Goal: Information Seeking & Learning: Learn about a topic

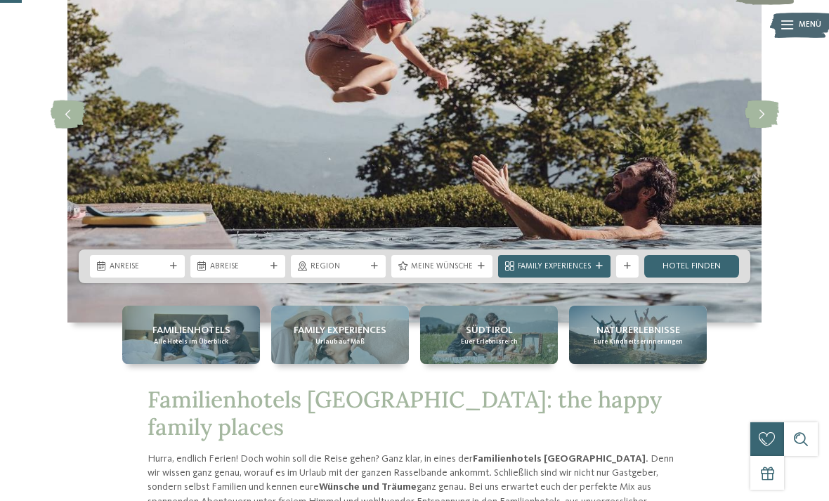
scroll to position [159, 0]
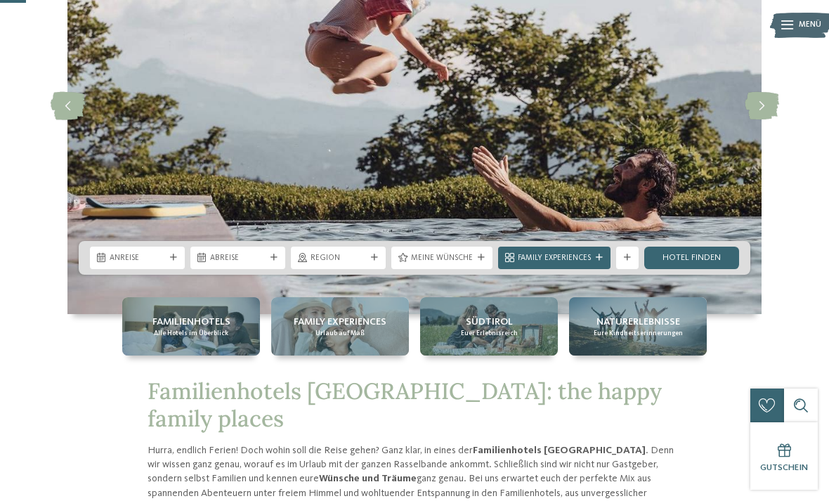
click at [510, 214] on img at bounding box center [414, 105] width 694 height 417
click at [478, 269] on div "Meine Wünsche" at bounding box center [441, 258] width 101 height 22
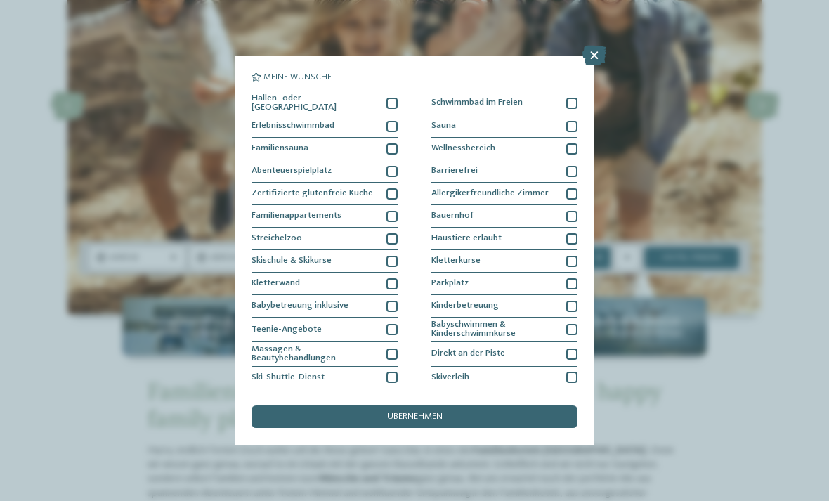
click at [395, 198] on div "Zertifizierte glutenfreie Küche" at bounding box center [324, 194] width 146 height 22
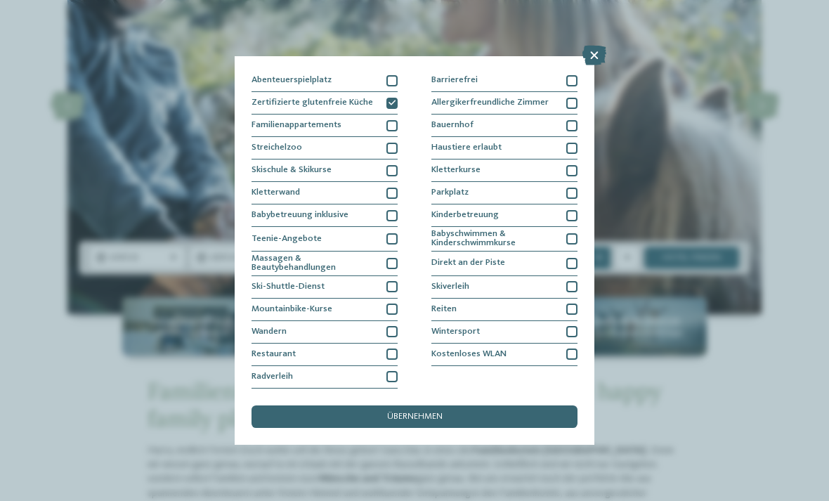
scroll to position [198, 0]
click at [473, 405] on div "übernehmen" at bounding box center [414, 416] width 326 height 22
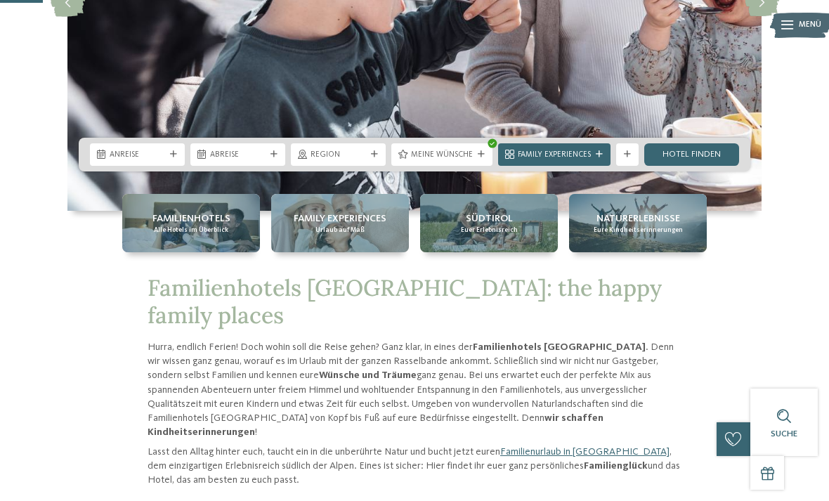
scroll to position [261, 0]
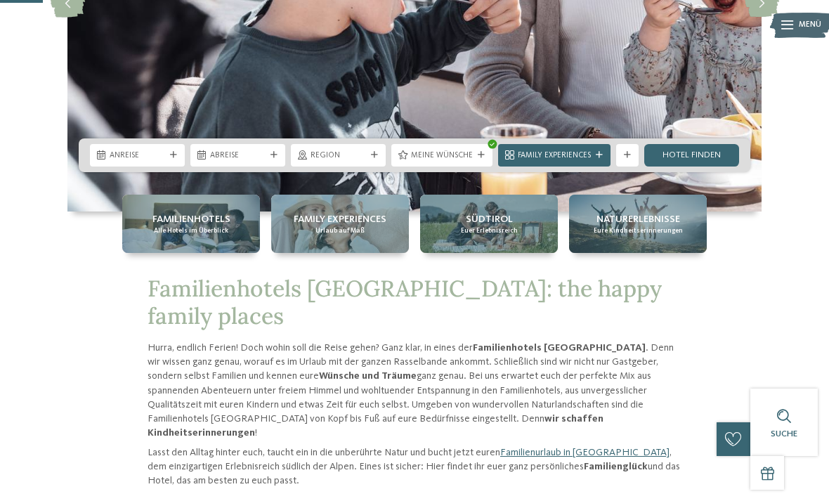
click at [721, 166] on link "Hotel finden" at bounding box center [691, 155] width 95 height 22
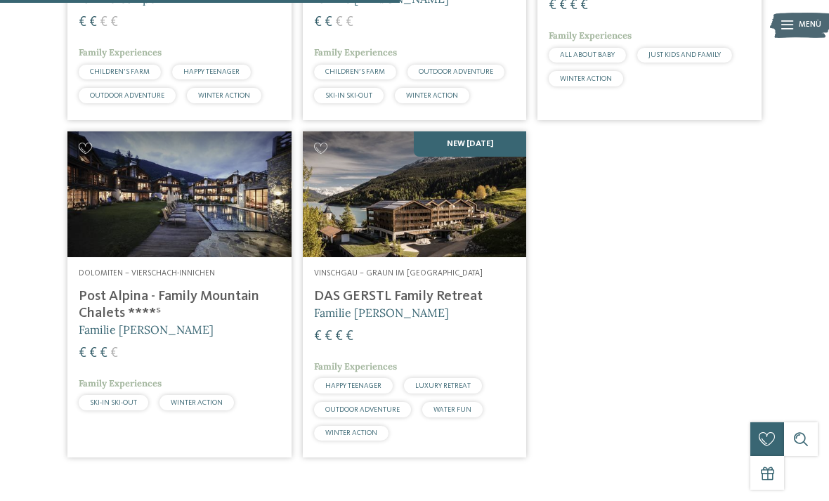
scroll to position [601, 0]
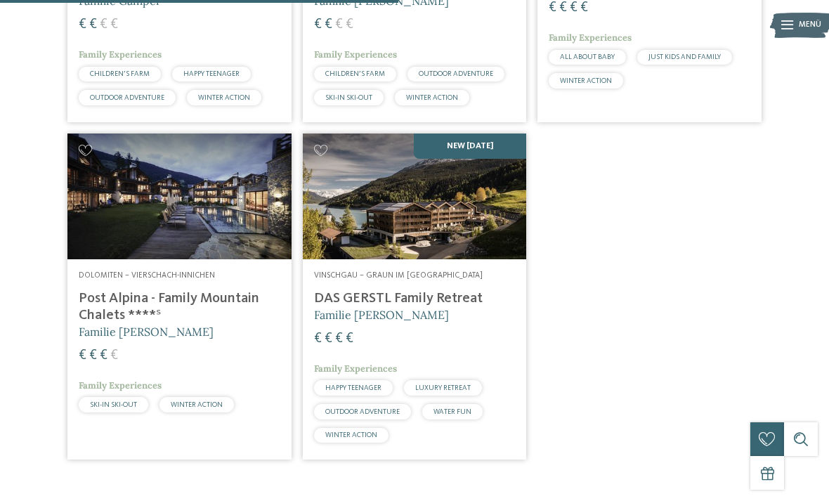
click at [480, 251] on img at bounding box center [415, 196] width 224 height 126
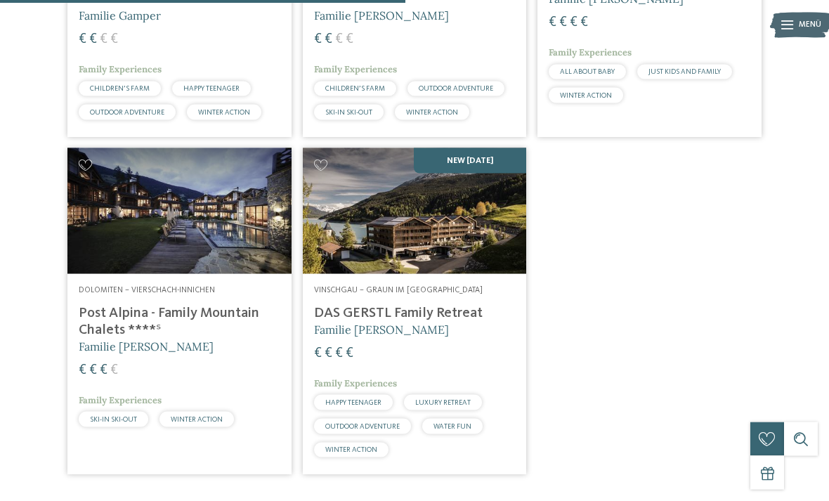
scroll to position [589, 0]
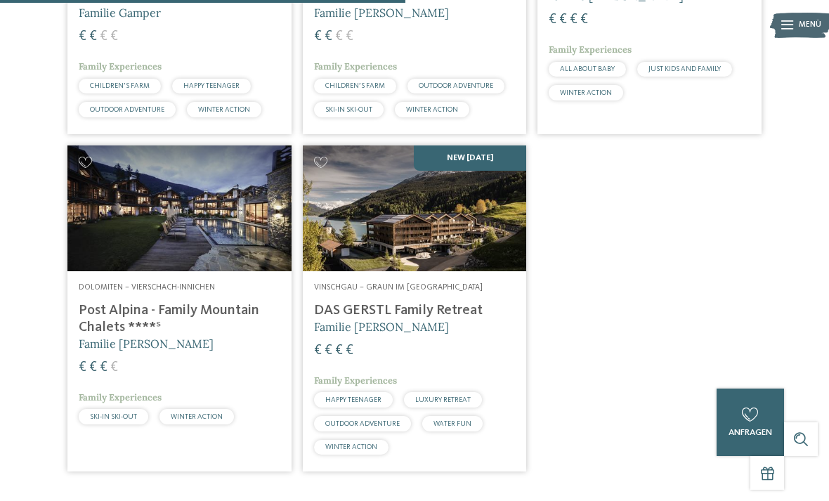
click at [464, 427] on span "WATER FUN" at bounding box center [452, 423] width 38 height 7
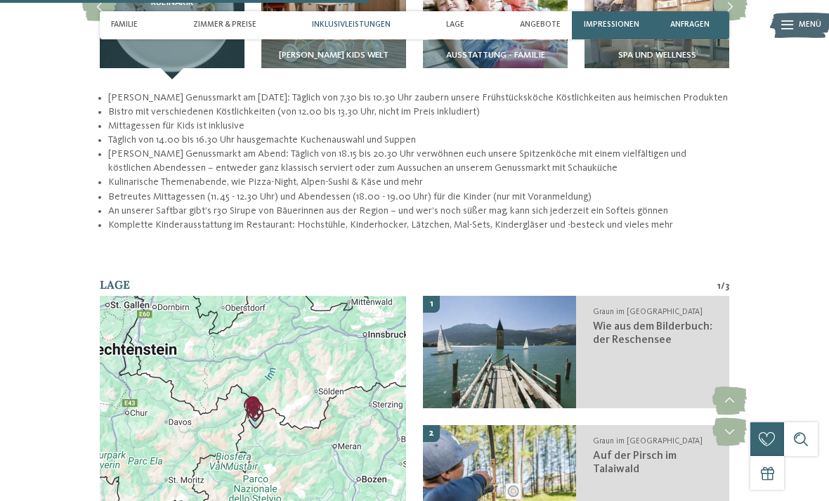
scroll to position [1680, 0]
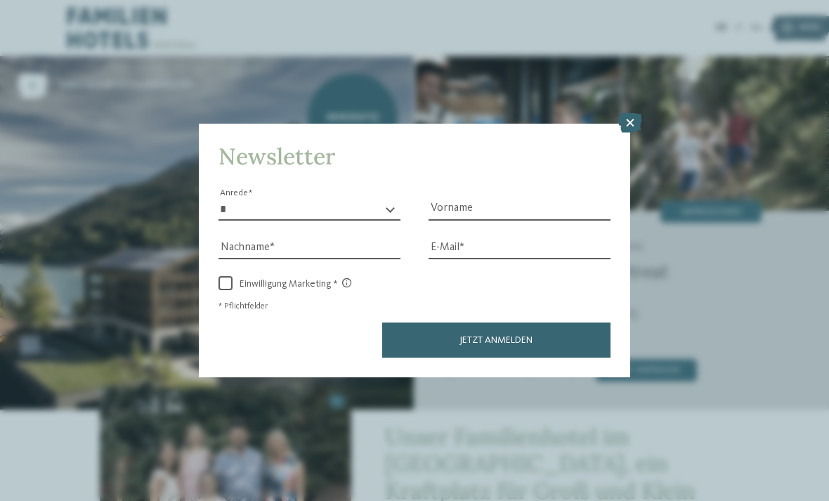
click at [627, 113] on icon at bounding box center [630, 123] width 24 height 20
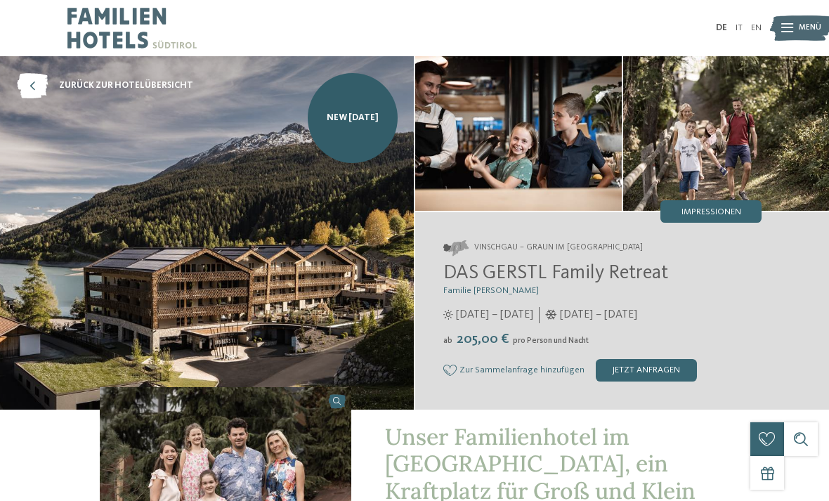
click at [796, 32] on img at bounding box center [801, 28] width 62 height 31
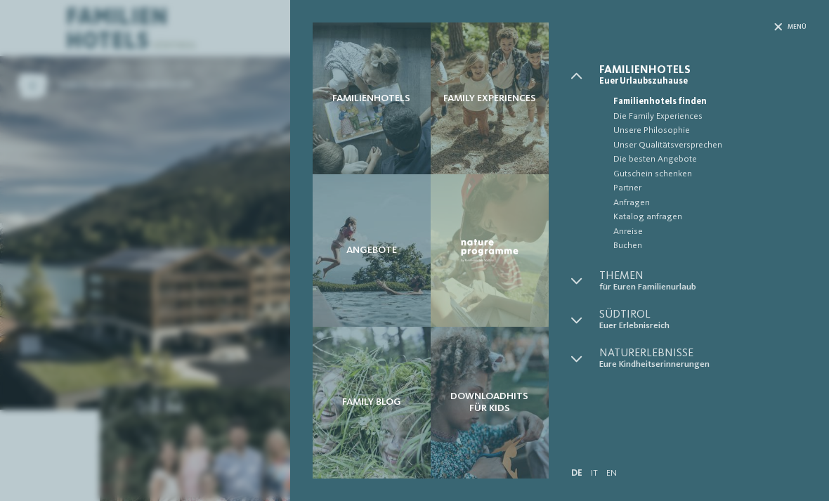
click at [679, 283] on span "für Euren Familienurlaub" at bounding box center [703, 287] width 208 height 11
click at [583, 279] on div at bounding box center [585, 281] width 28 height 22
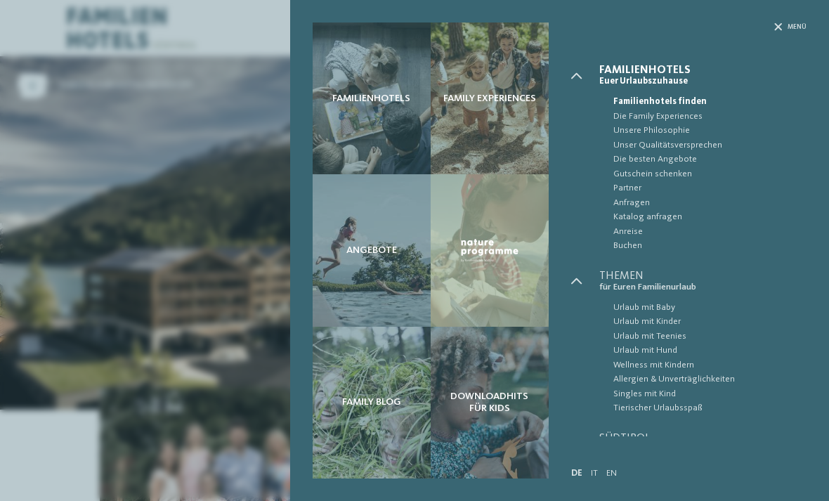
click at [660, 433] on span "Südtirol" at bounding box center [703, 438] width 208 height 11
click at [719, 214] on span "Katalog anfragen" at bounding box center [710, 217] width 194 height 14
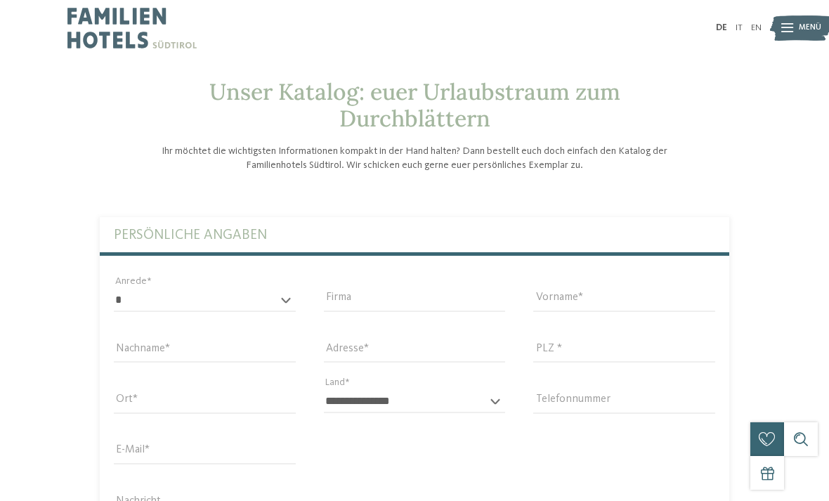
click at [797, 25] on img at bounding box center [801, 28] width 62 height 31
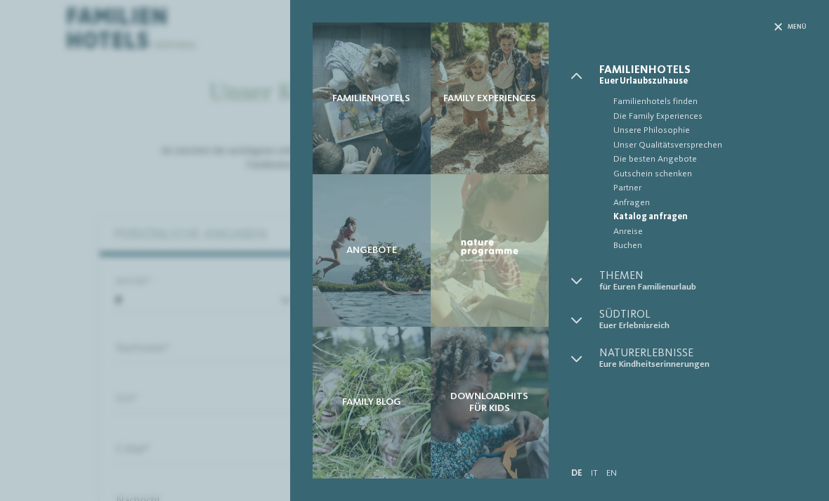
click at [628, 282] on span "für Euren Familienurlaub" at bounding box center [703, 287] width 208 height 11
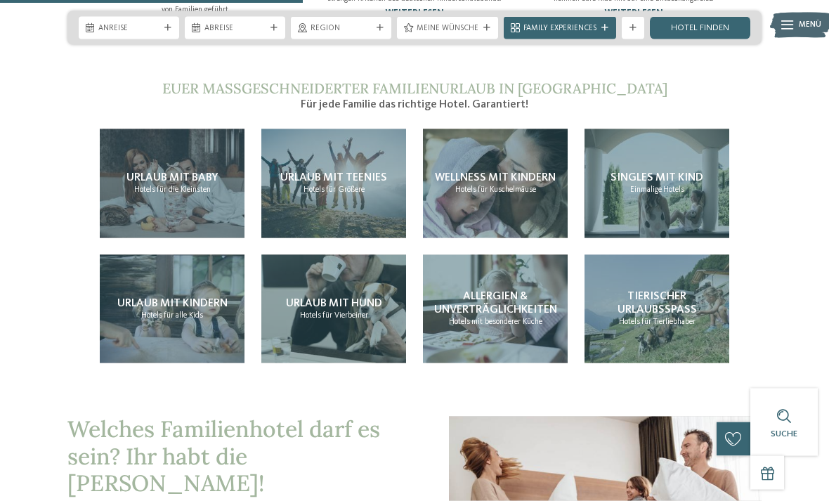
scroll to position [1198, 0]
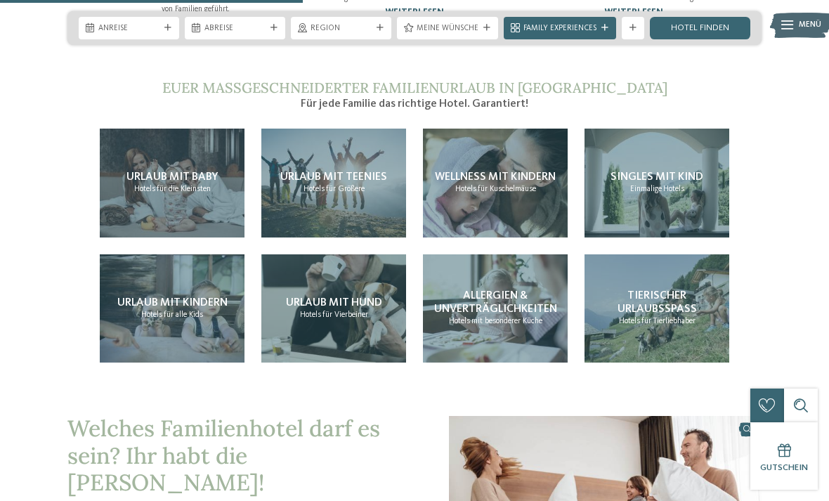
click at [551, 192] on div "Wellness mit Kindern Hotels für Kuschelmäuse" at bounding box center [495, 183] width 145 height 109
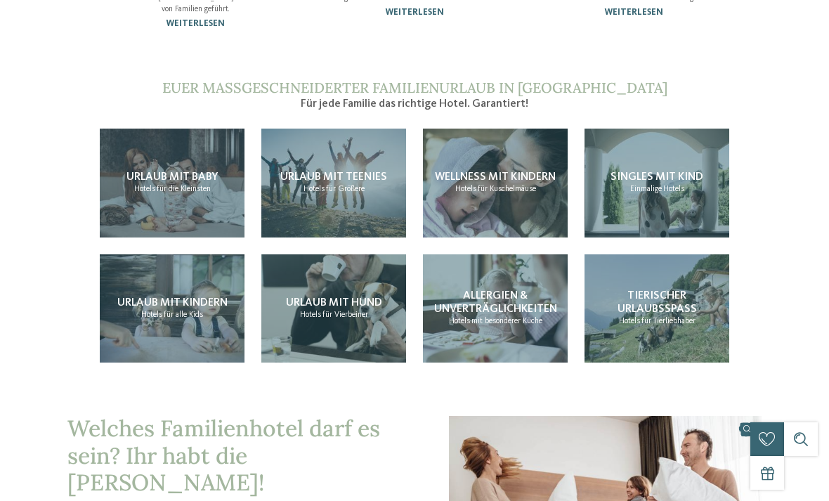
scroll to position [0, 0]
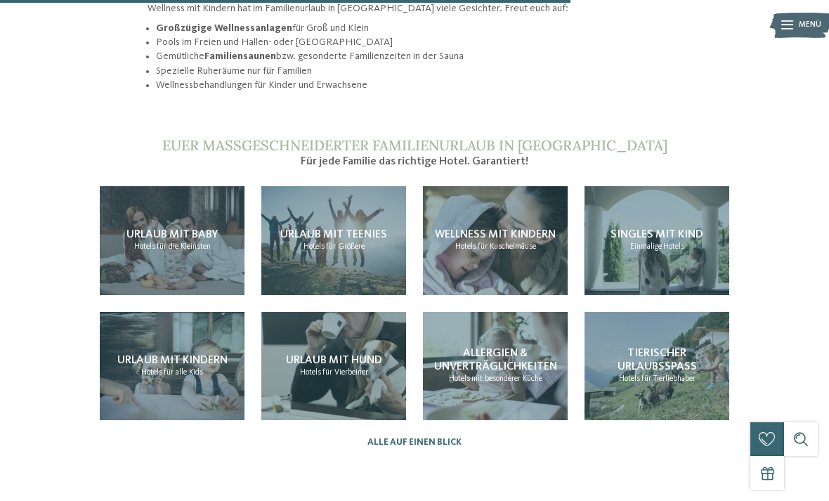
scroll to position [1146, 0]
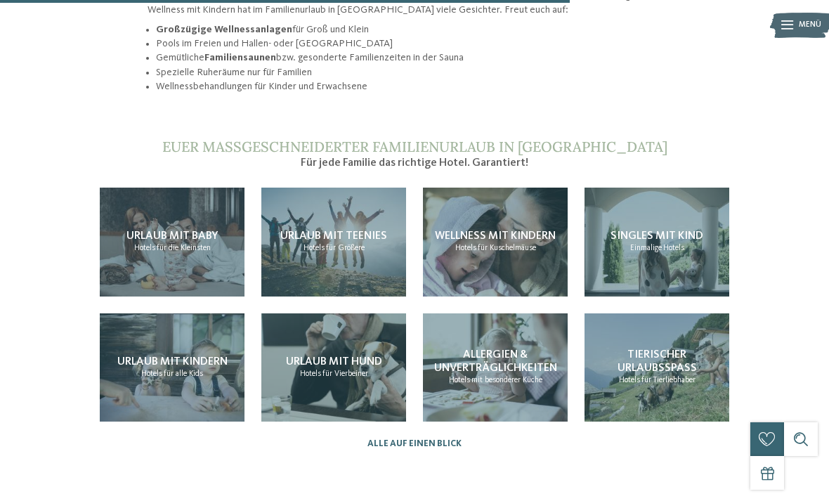
click at [554, 216] on div "Wellness mit Kindern Hotels für Kuschelmäuse" at bounding box center [495, 242] width 145 height 109
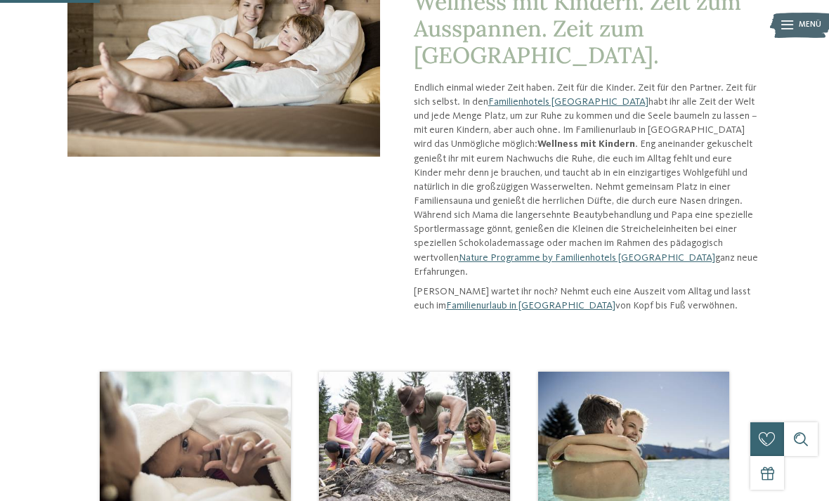
scroll to position [197, 0]
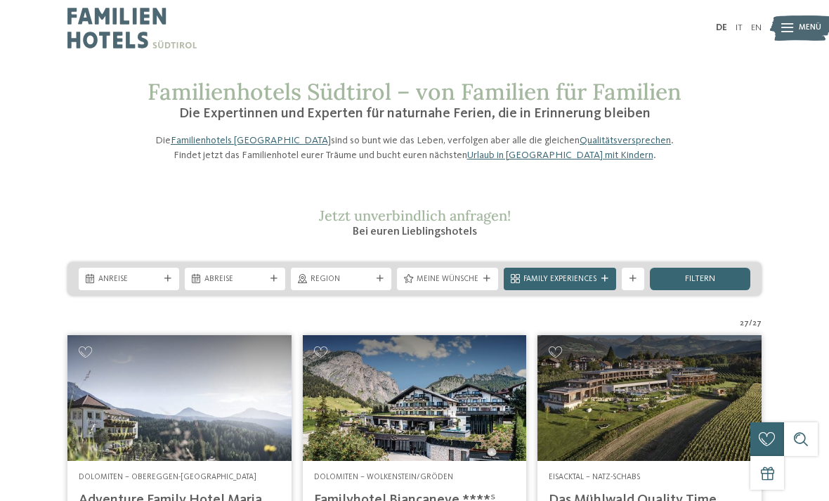
click at [606, 282] on icon at bounding box center [604, 278] width 7 height 7
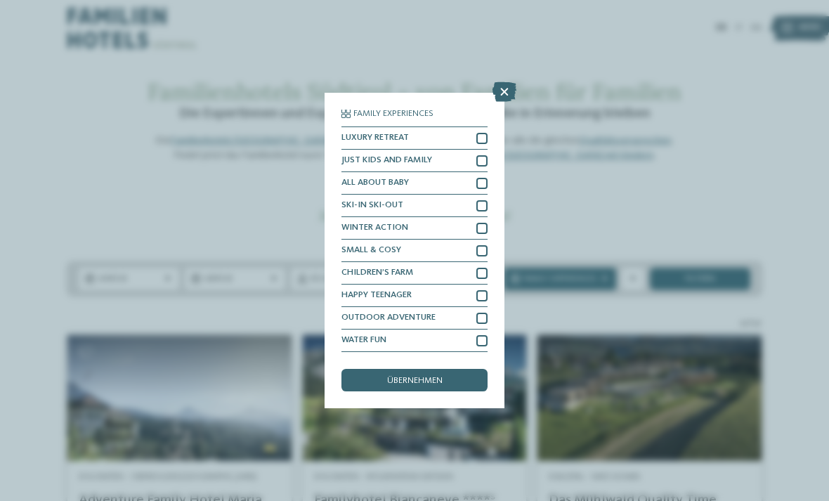
click at [777, 146] on div "Family Experiences LUXURY RETREAT JUST KIDS AND FAMILY" at bounding box center [414, 250] width 829 height 501
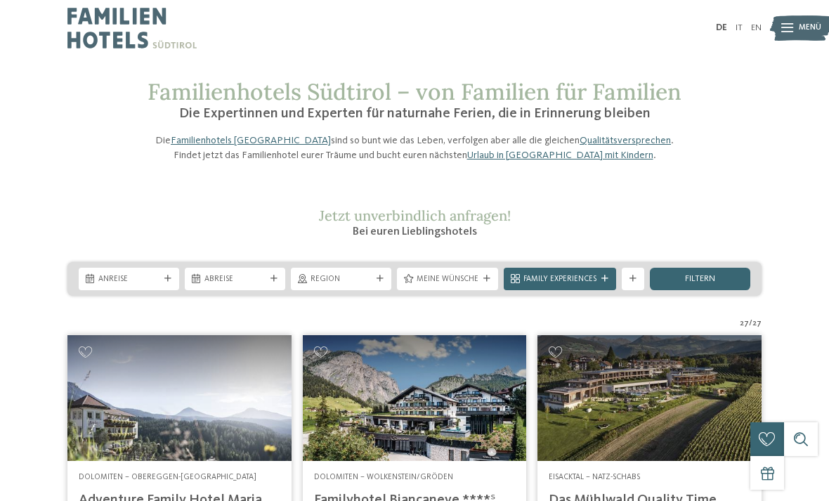
click at [481, 290] on div "Meine Wünsche" at bounding box center [447, 279] width 101 height 22
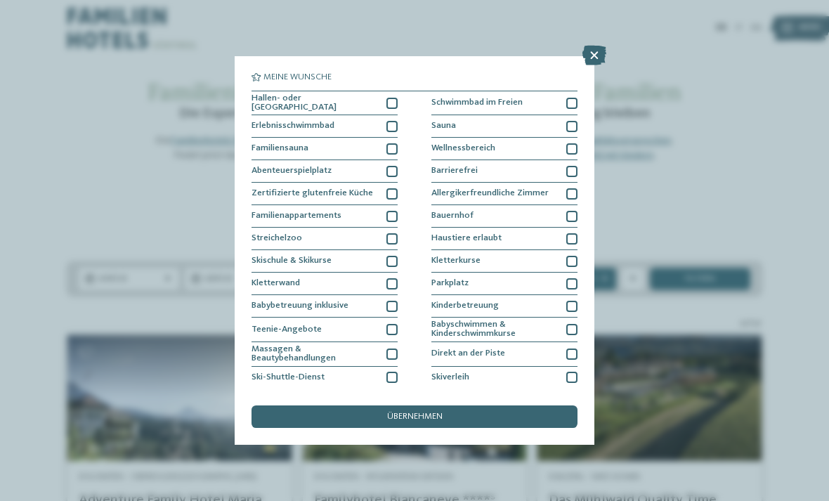
click at [575, 143] on div at bounding box center [571, 148] width 11 height 11
click at [391, 126] on div at bounding box center [391, 126] width 11 height 11
click at [394, 150] on div at bounding box center [391, 148] width 11 height 11
click at [439, 412] on span "übernehmen" at bounding box center [414, 416] width 55 height 9
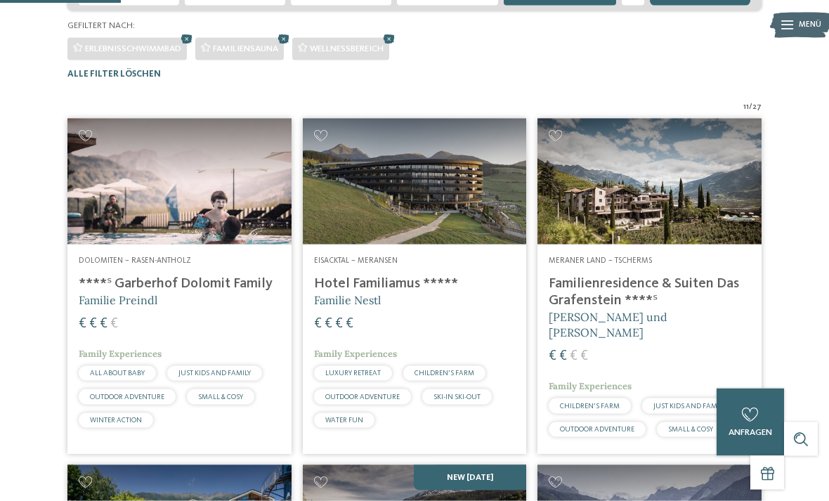
scroll to position [285, 0]
click at [660, 308] on h4 "Familienresidence & Suiten Das Grafenstein ****ˢ" at bounding box center [650, 292] width 202 height 34
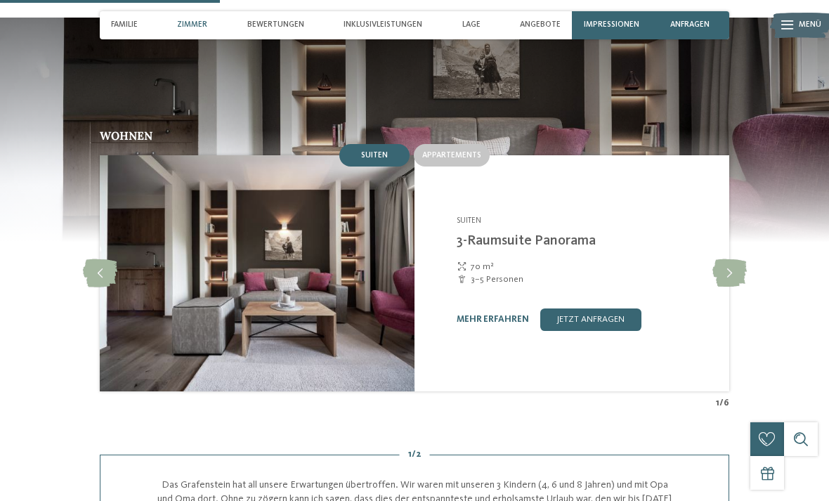
scroll to position [971, 0]
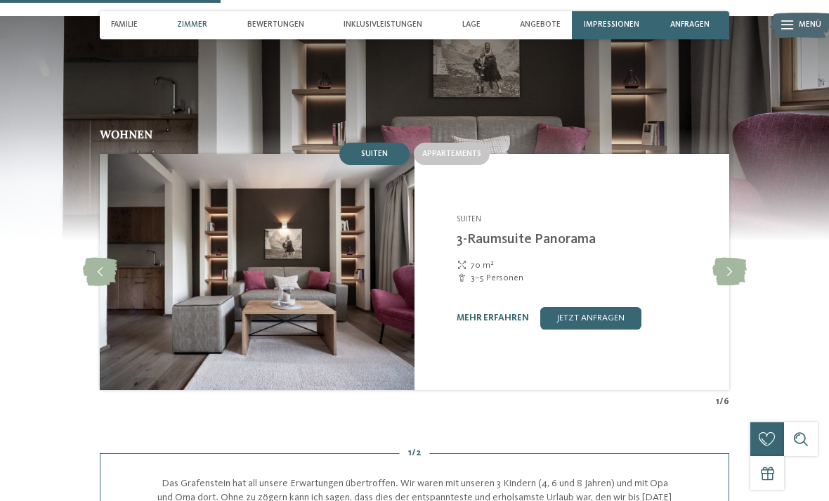
click at [735, 258] on icon at bounding box center [729, 272] width 34 height 28
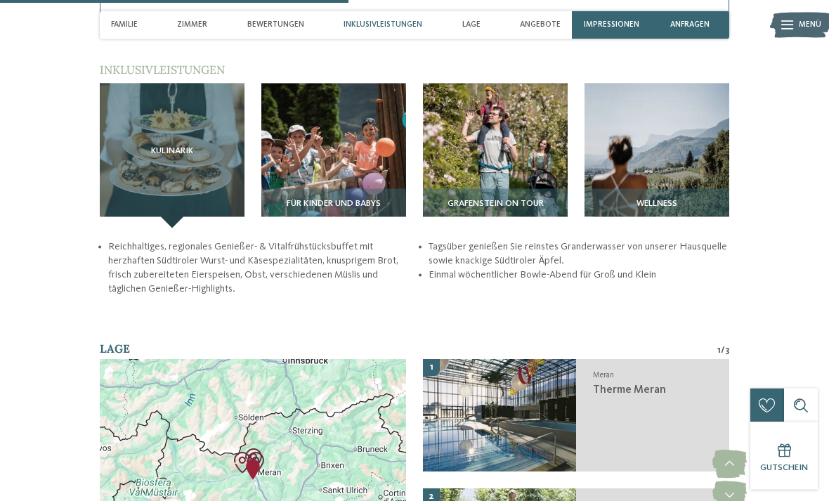
scroll to position [1536, 0]
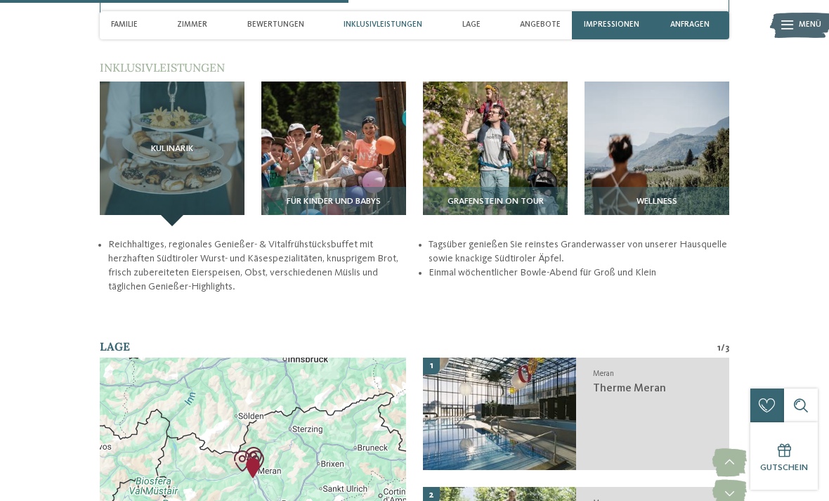
click at [703, 169] on img at bounding box center [656, 153] width 145 height 145
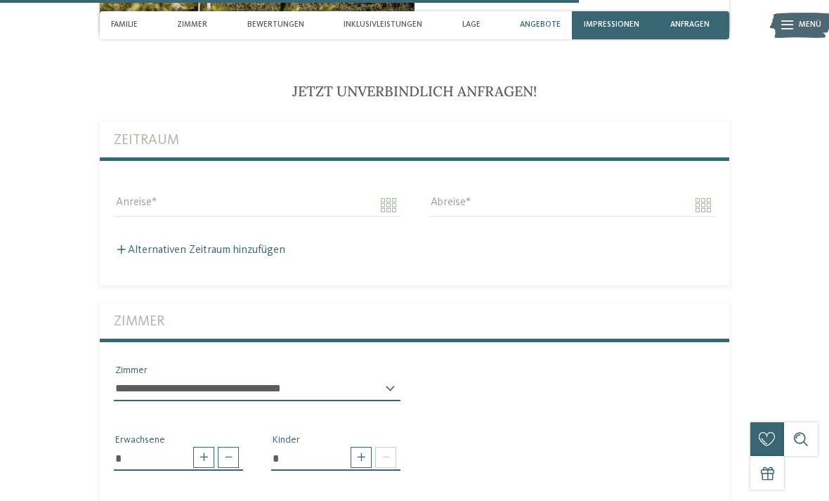
scroll to position [2546, 0]
click at [125, 34] on div "Familie" at bounding box center [124, 25] width 38 height 28
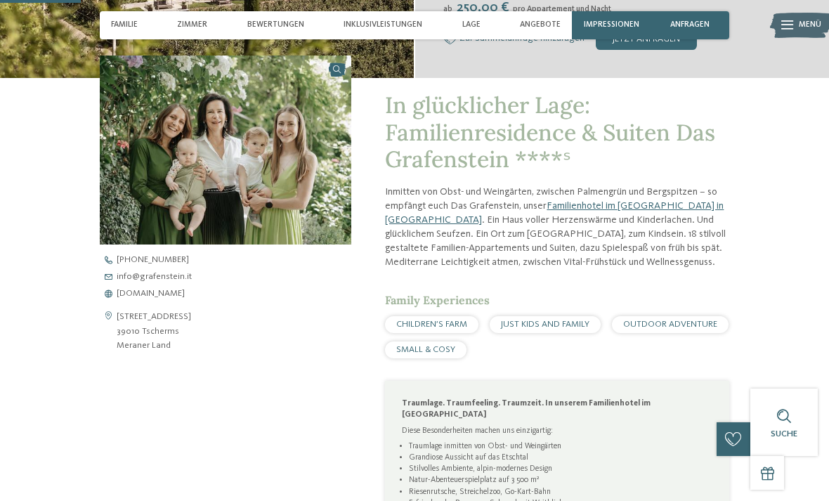
scroll to position [354, 0]
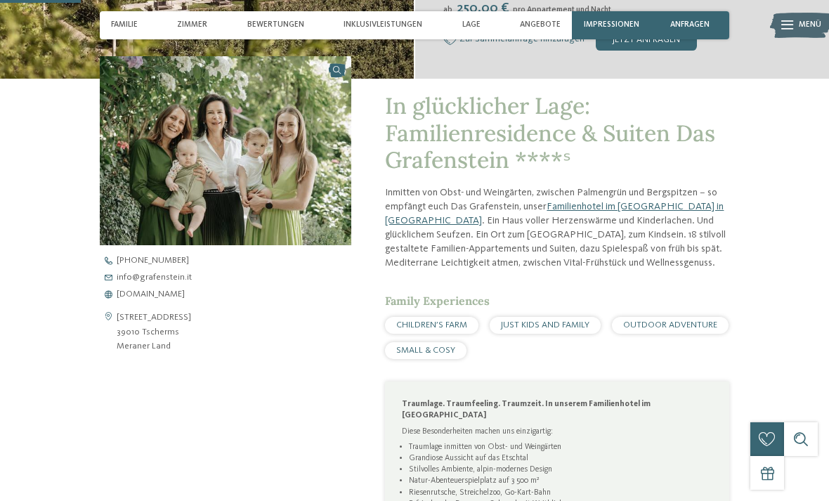
click at [285, 32] on div "Bewertungen" at bounding box center [276, 25] width 68 height 28
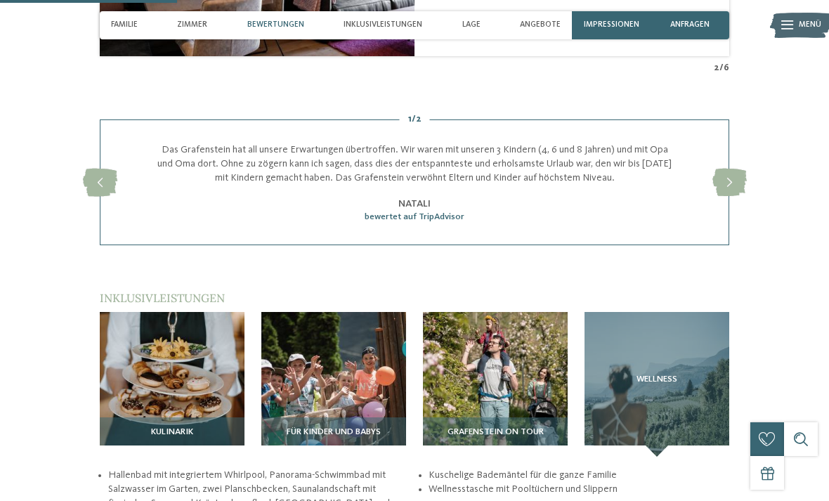
scroll to position [1330, 0]
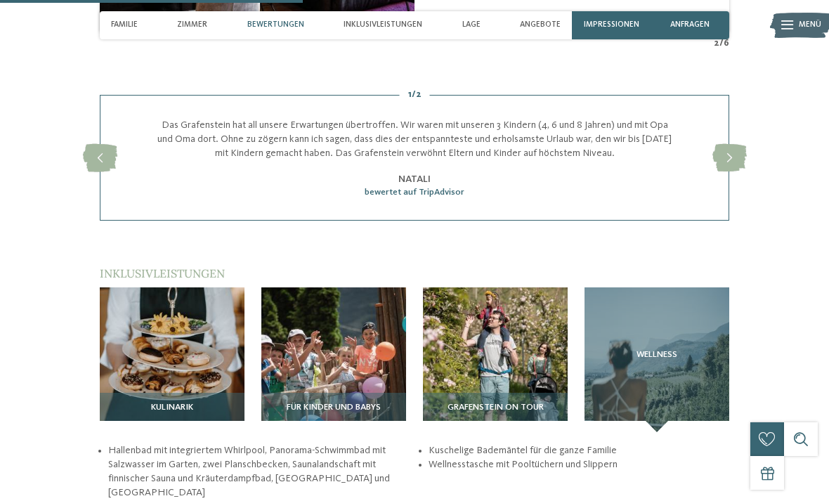
click at [383, 26] on span "Inklusivleistungen" at bounding box center [382, 24] width 79 height 9
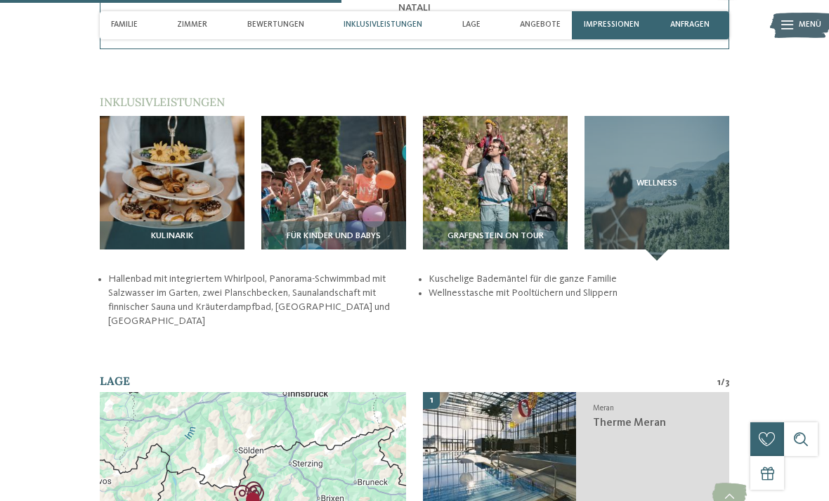
click at [202, 25] on span "Zimmer" at bounding box center [192, 24] width 30 height 9
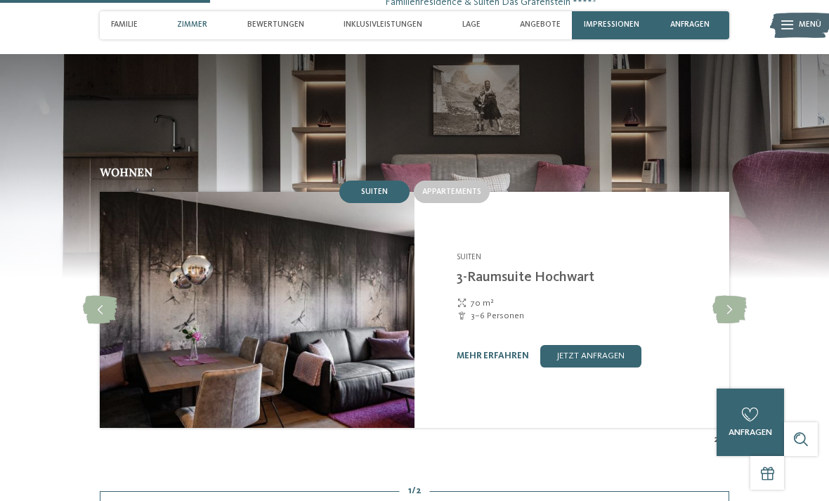
scroll to position [934, 0]
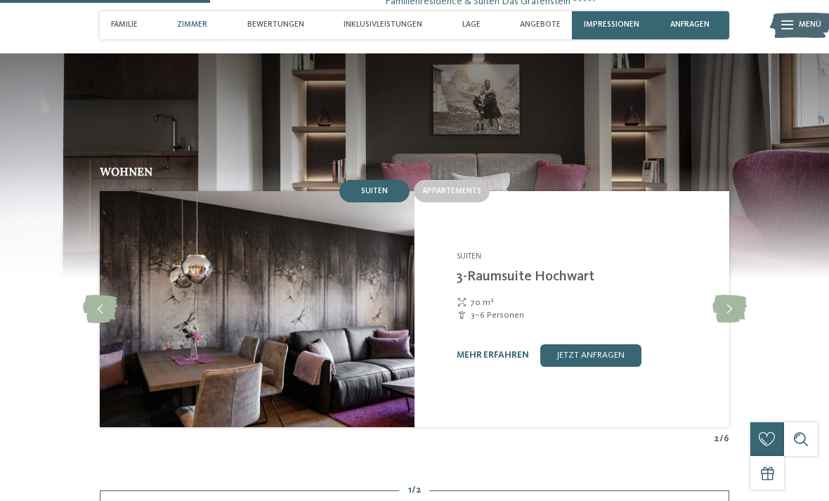
click at [738, 295] on icon at bounding box center [729, 309] width 34 height 28
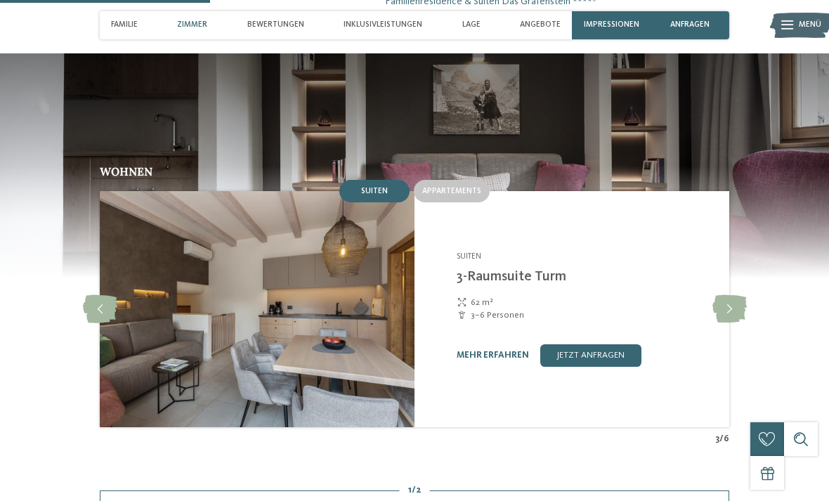
click at [742, 295] on icon at bounding box center [729, 309] width 34 height 28
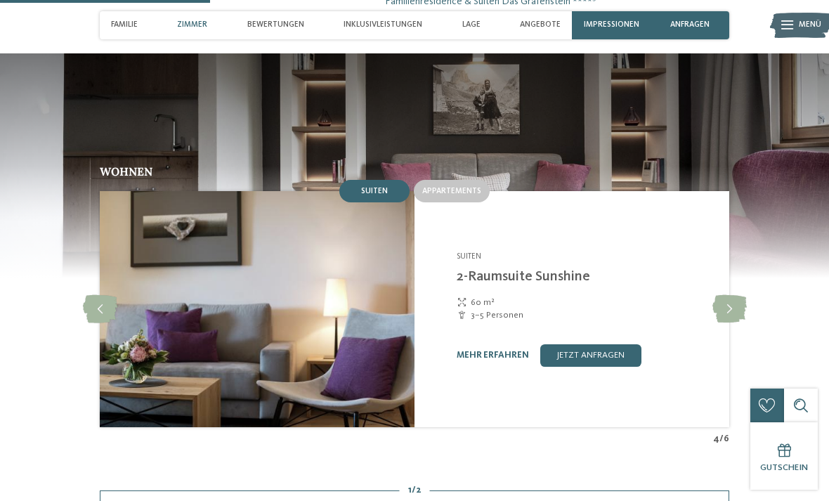
click at [742, 295] on icon at bounding box center [729, 309] width 34 height 28
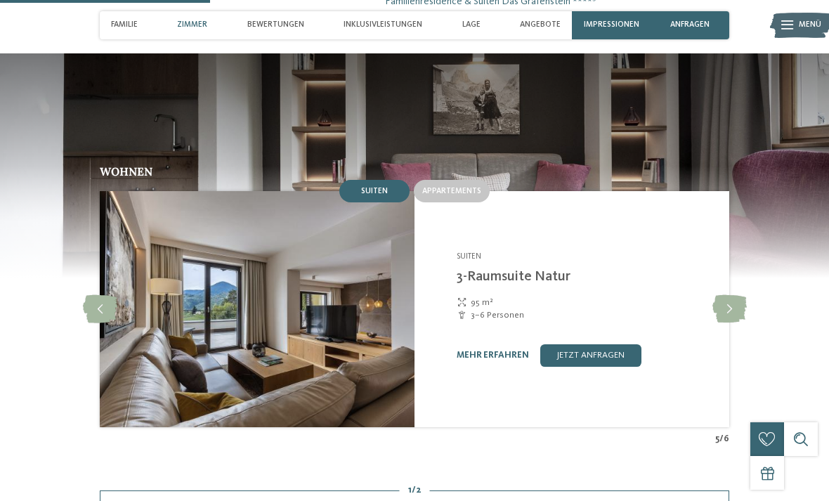
click at [739, 295] on icon at bounding box center [729, 309] width 34 height 28
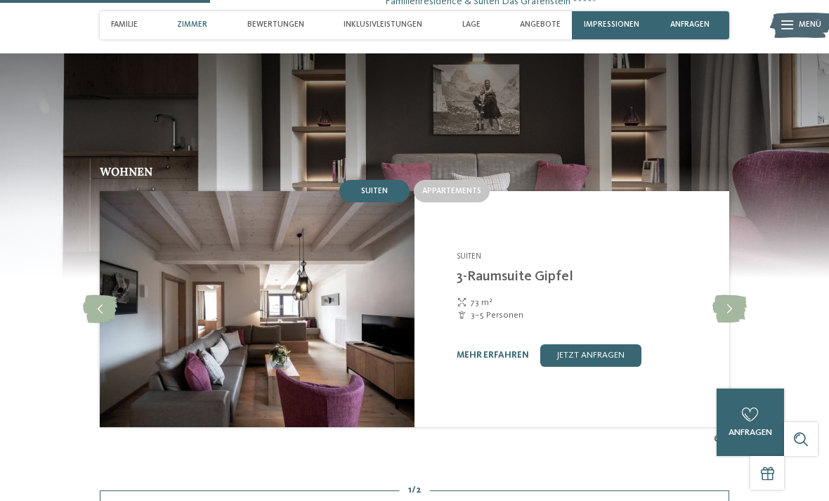
click at [741, 295] on icon at bounding box center [729, 309] width 34 height 28
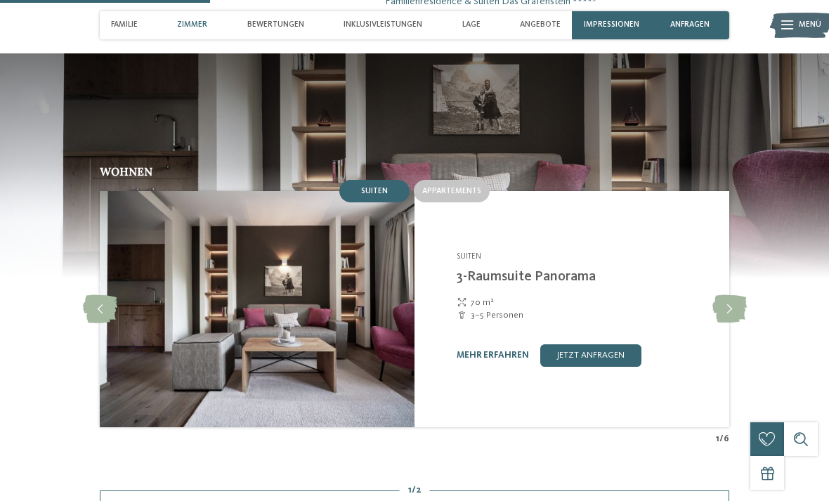
click at [492, 351] on link "mehr erfahren" at bounding box center [493, 355] width 72 height 9
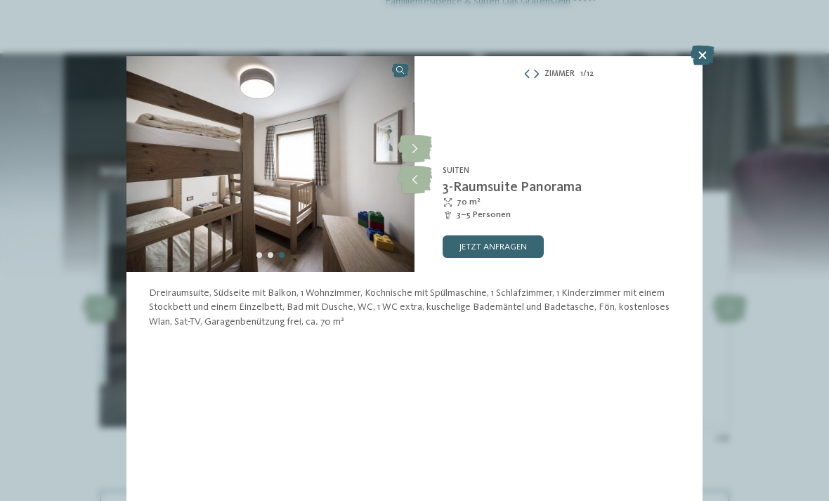
click at [702, 55] on icon at bounding box center [702, 56] width 24 height 20
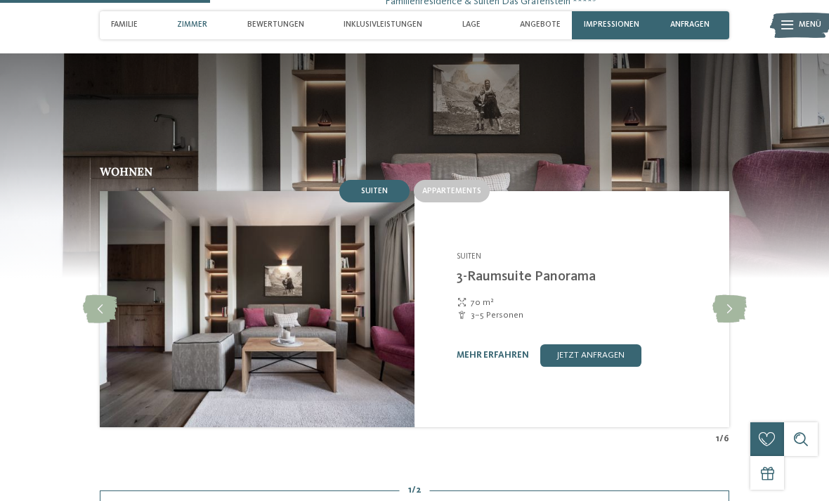
click at [404, 29] on span "Inklusivleistungen" at bounding box center [382, 24] width 79 height 9
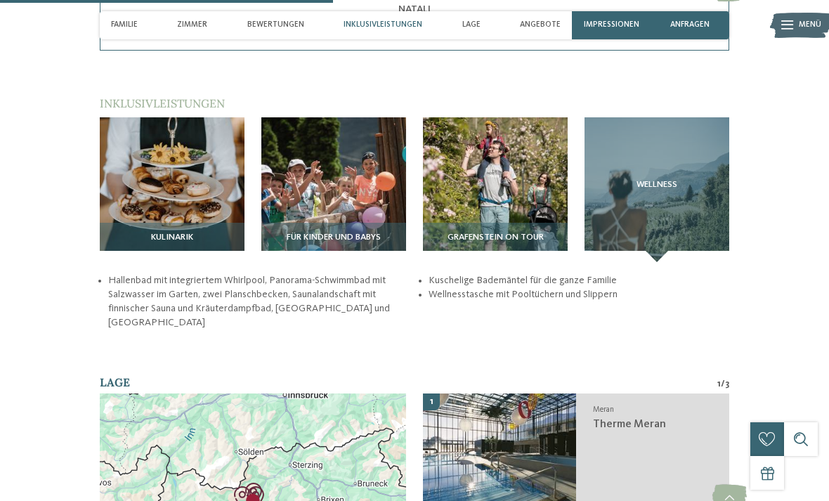
scroll to position [1501, 0]
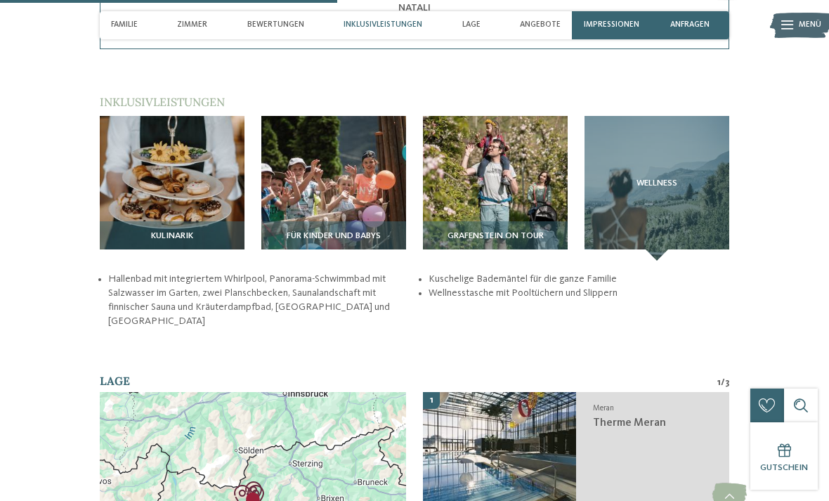
click at [122, 231] on h3 "Kulinarik" at bounding box center [171, 236] width 133 height 10
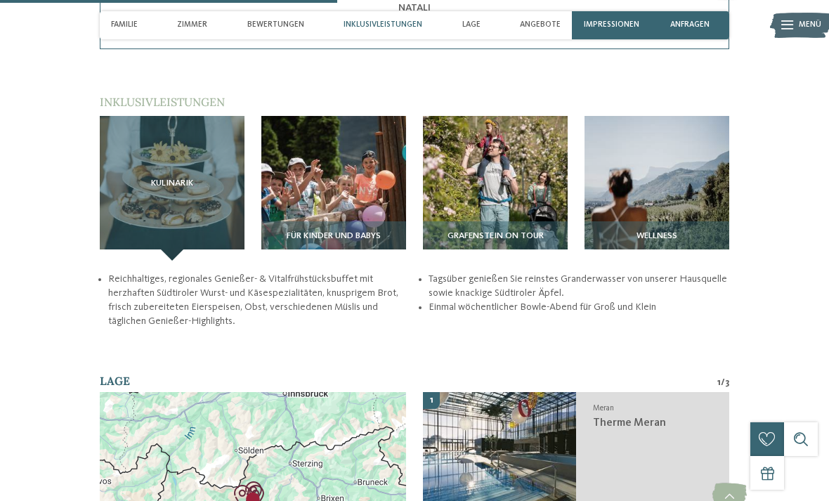
click at [124, 218] on div "Kulinarik" at bounding box center [172, 188] width 145 height 145
click at [112, 211] on div "Kulinarik" at bounding box center [172, 188] width 145 height 145
click at [197, 143] on div "Kulinarik" at bounding box center [172, 188] width 145 height 145
click at [374, 190] on img at bounding box center [333, 188] width 145 height 145
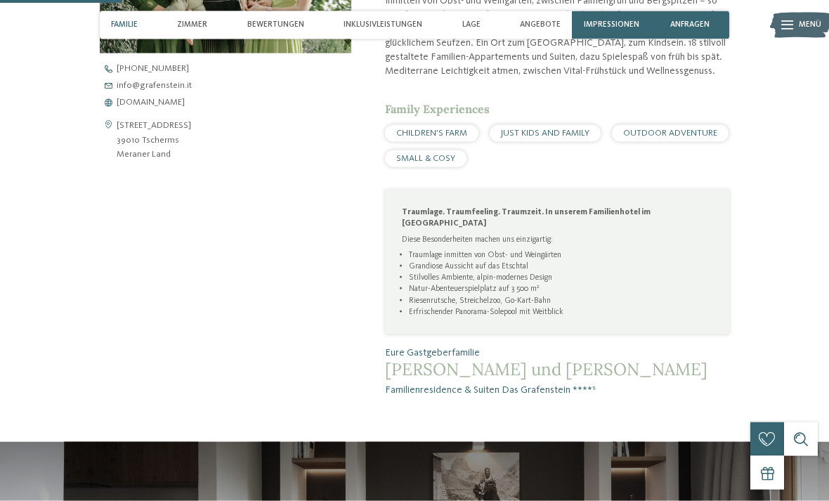
scroll to position [548, 0]
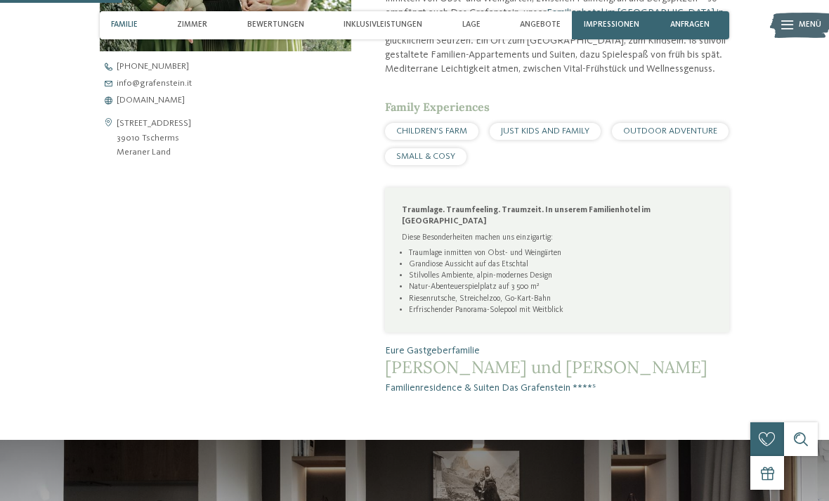
click at [622, 24] on span "Impressionen" at bounding box center [611, 24] width 55 height 9
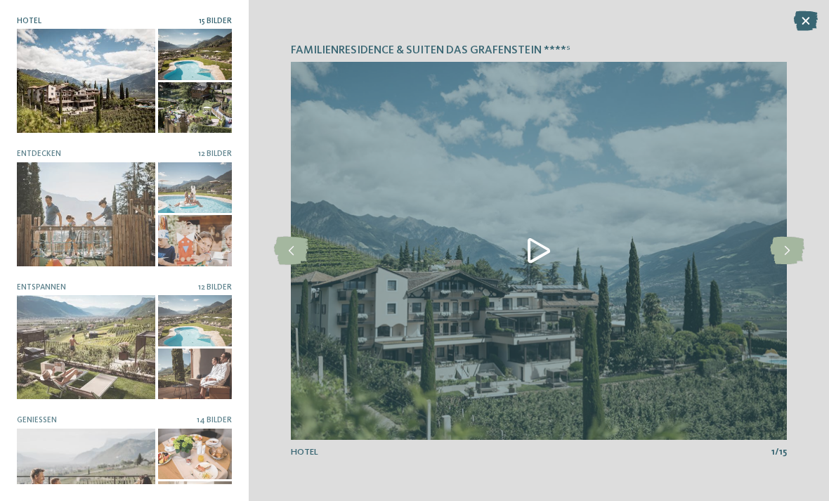
click at [1, 240] on div "Familienresidence & Suiten Das Grafenstein ****ˢ Hotel 15 Bilder" at bounding box center [124, 250] width 249 height 501
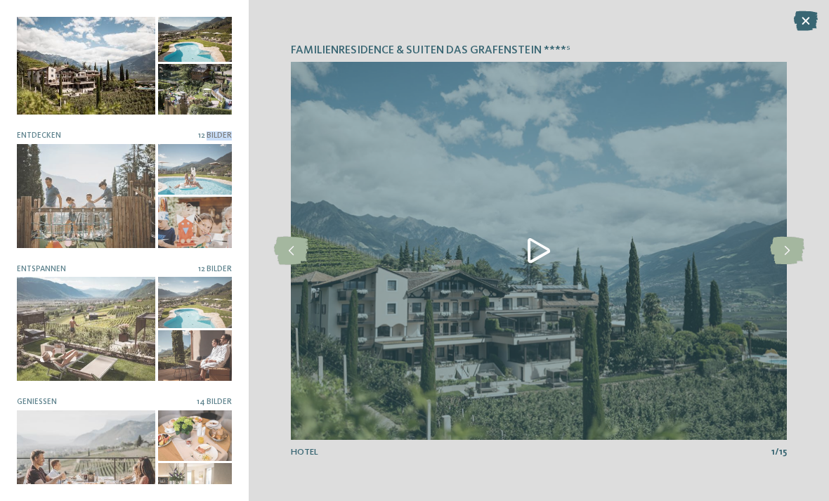
scroll to position [22, 0]
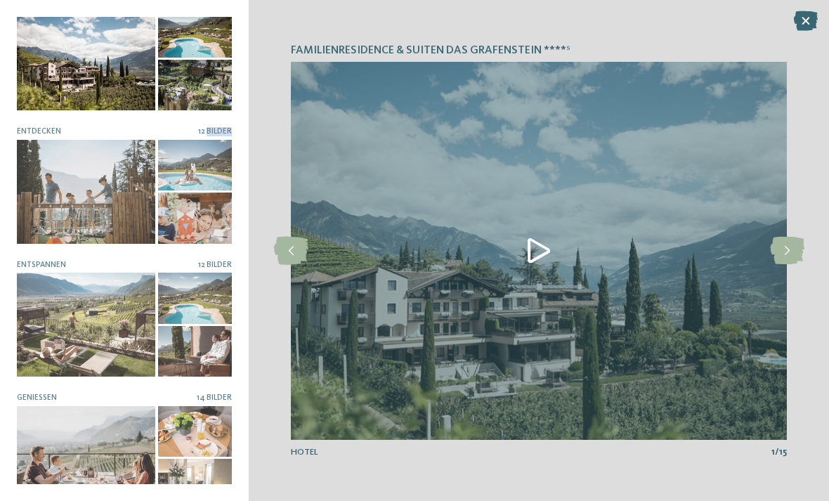
click at [118, 197] on div at bounding box center [86, 192] width 138 height 104
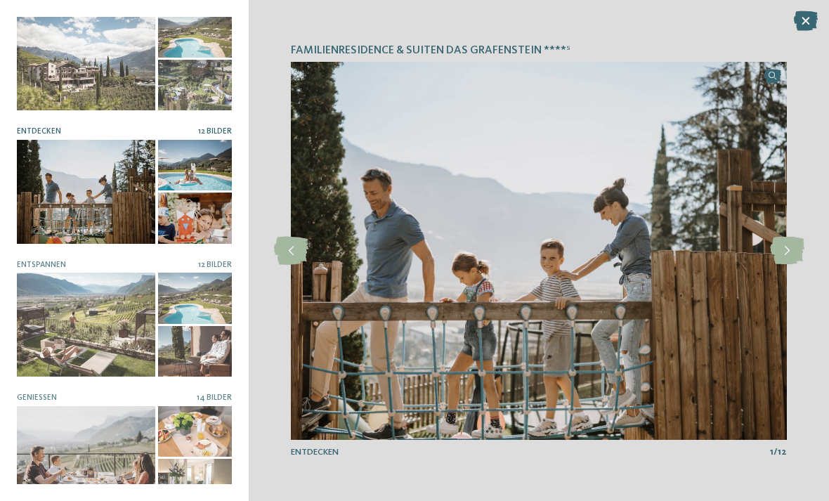
click at [786, 265] on icon at bounding box center [787, 251] width 34 height 28
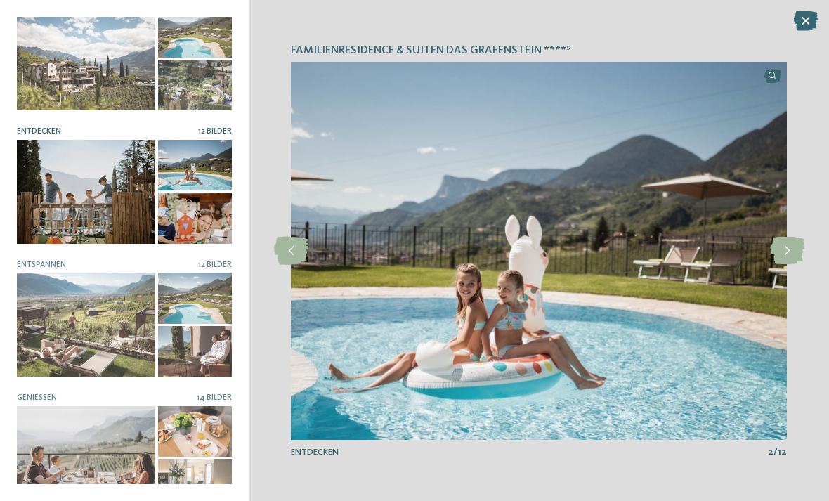
click at [792, 265] on icon at bounding box center [787, 251] width 34 height 28
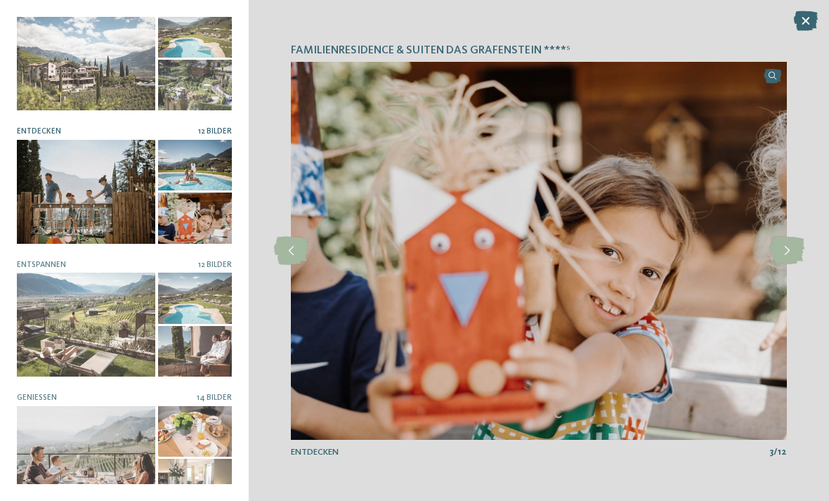
click at [785, 265] on icon at bounding box center [787, 251] width 34 height 28
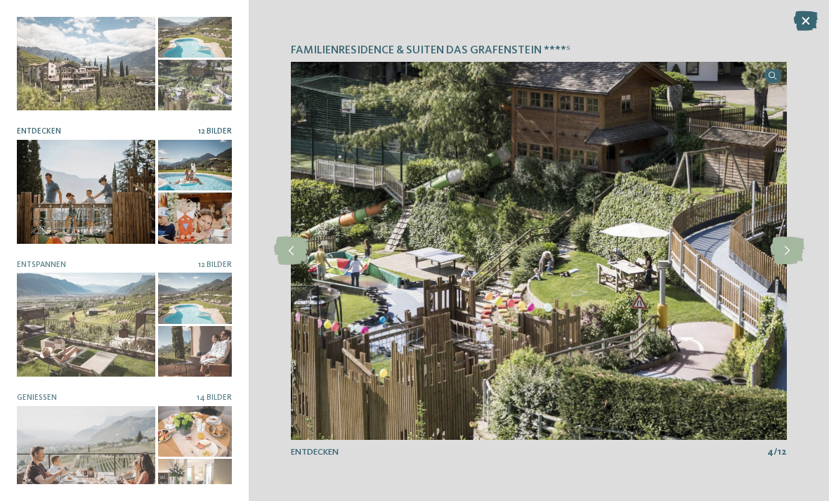
click at [788, 265] on icon at bounding box center [787, 251] width 34 height 28
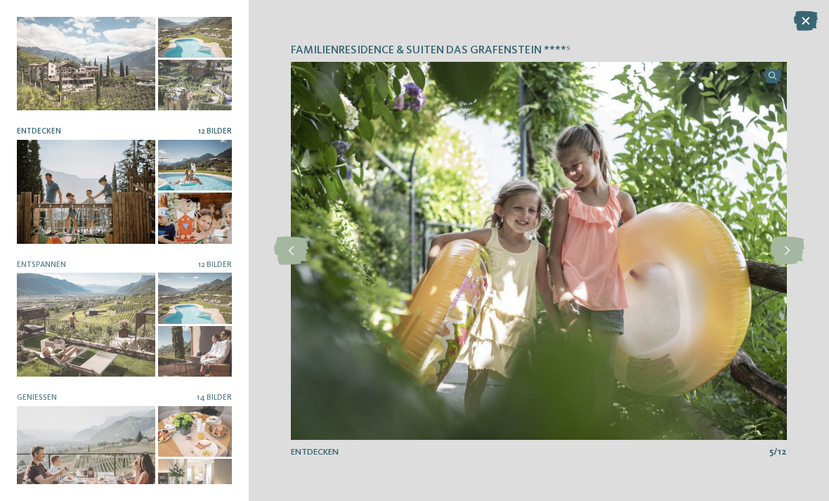
click at [788, 265] on icon at bounding box center [787, 251] width 34 height 28
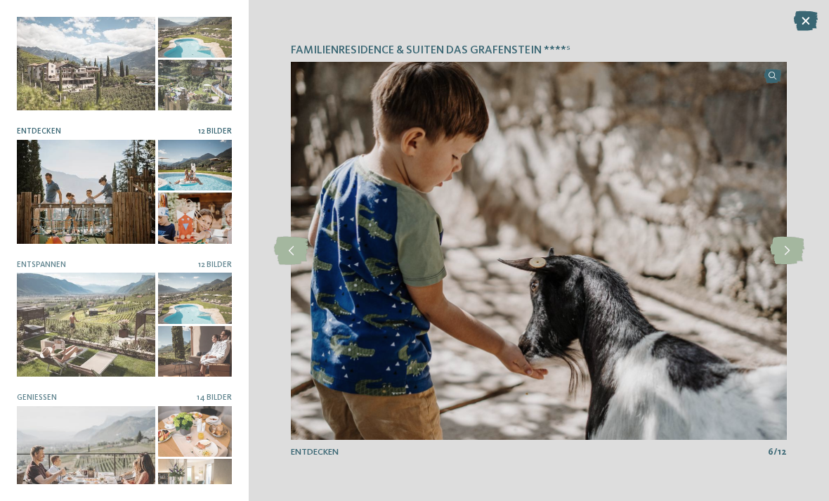
click at [783, 265] on icon at bounding box center [787, 251] width 34 height 28
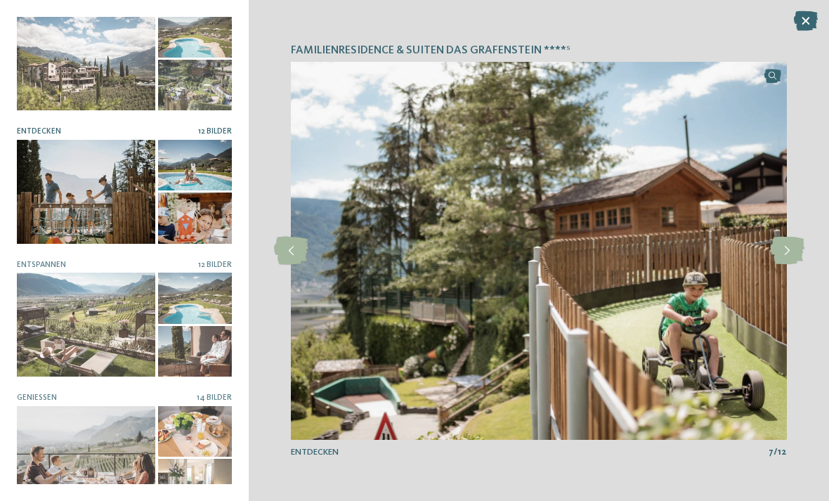
click at [787, 265] on icon at bounding box center [787, 251] width 34 height 28
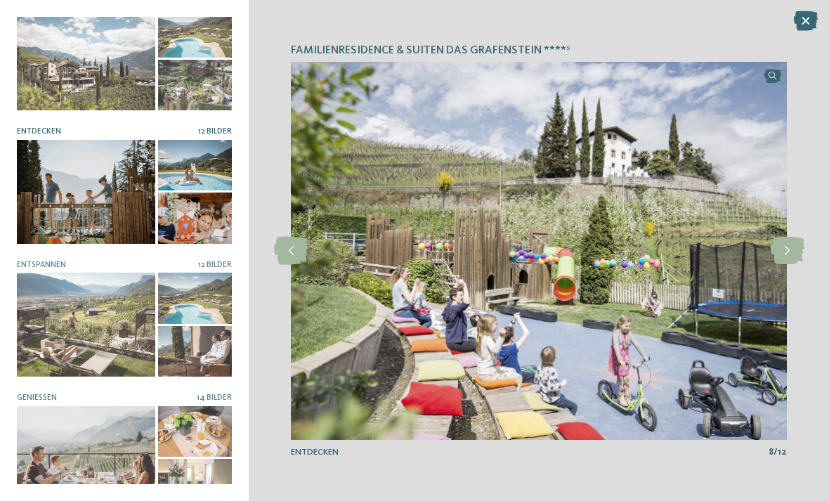
click at [785, 265] on icon at bounding box center [787, 251] width 34 height 28
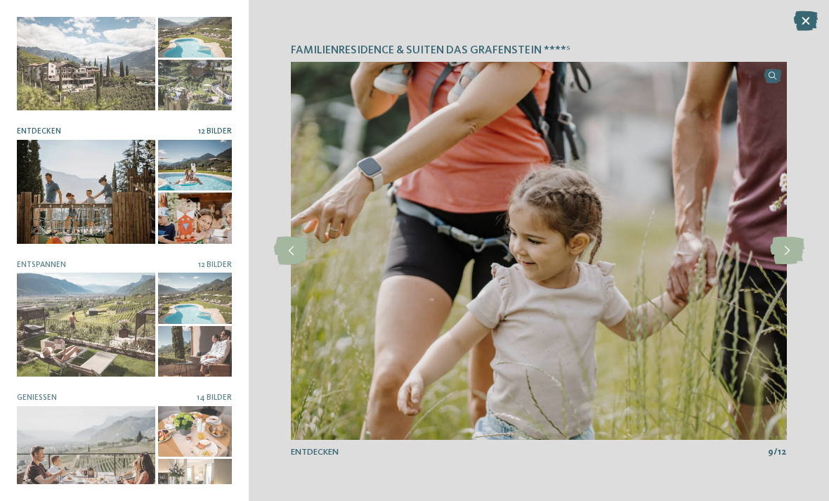
click at [787, 265] on icon at bounding box center [787, 251] width 34 height 28
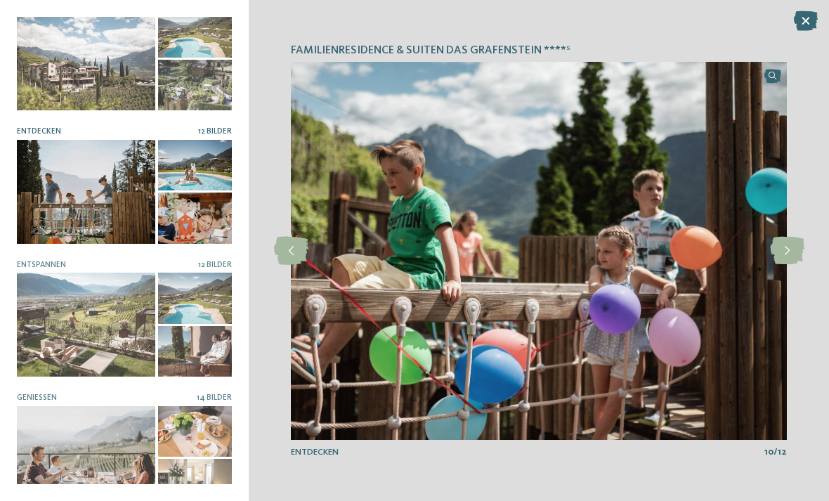
click at [790, 265] on icon at bounding box center [787, 251] width 34 height 28
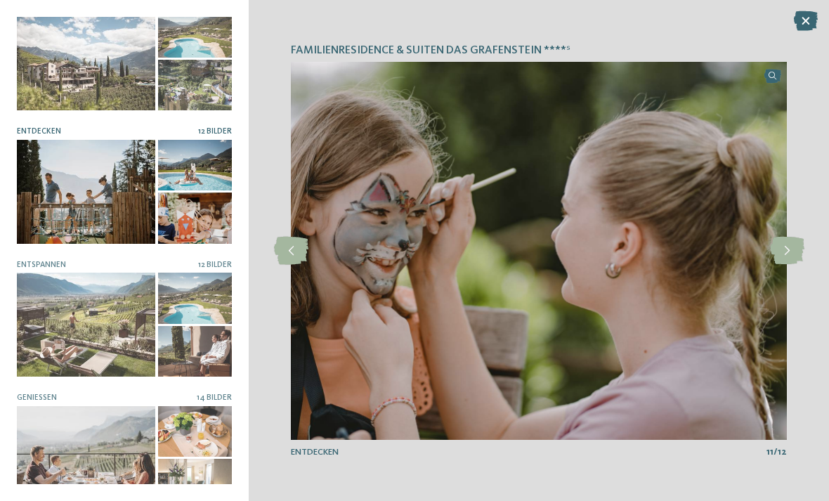
click at [784, 265] on icon at bounding box center [787, 251] width 34 height 28
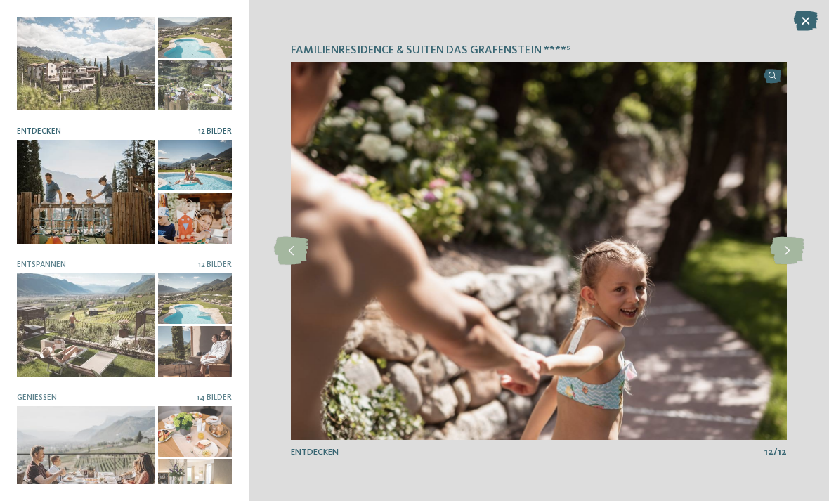
click at [779, 265] on icon at bounding box center [787, 251] width 34 height 28
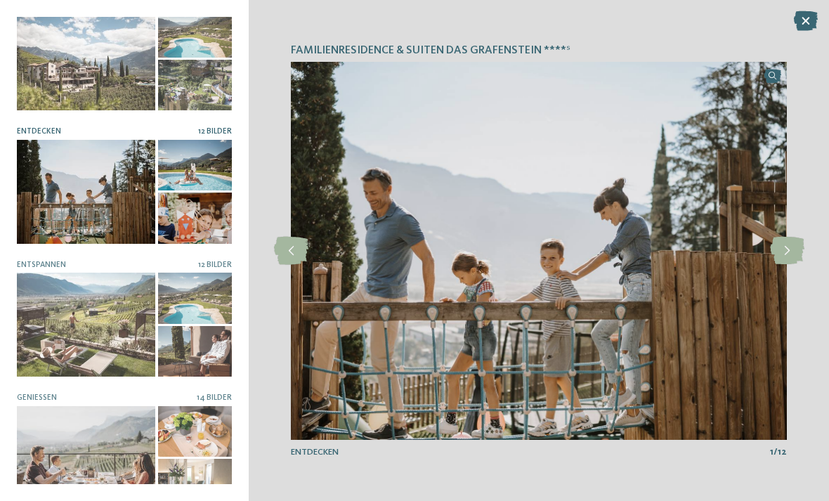
click at [785, 265] on icon at bounding box center [787, 251] width 34 height 28
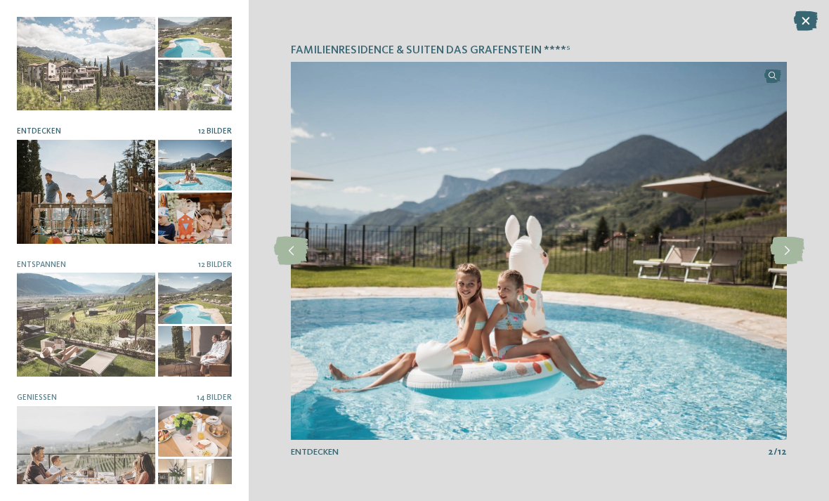
click at [785, 265] on icon at bounding box center [787, 251] width 34 height 28
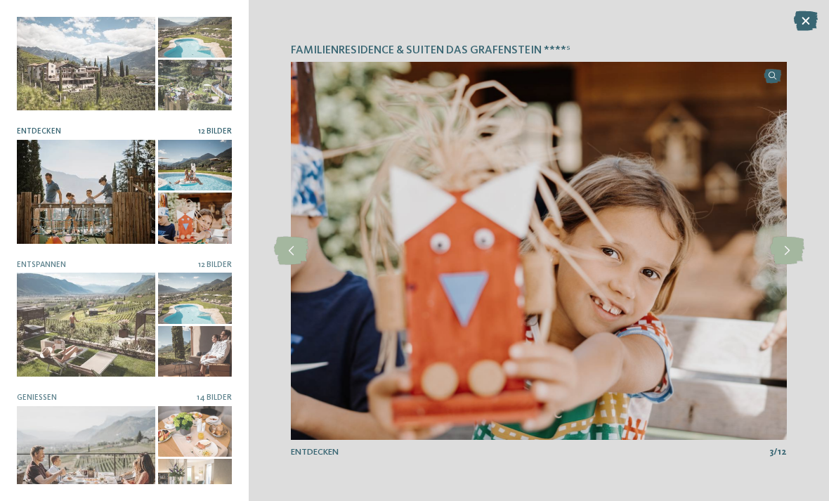
click at [787, 265] on icon at bounding box center [787, 251] width 34 height 28
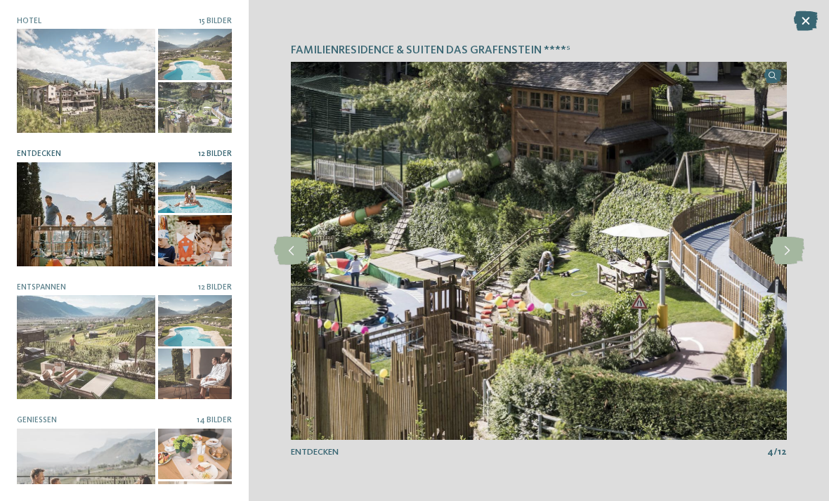
scroll to position [0, 0]
click at [114, 112] on div at bounding box center [86, 81] width 138 height 104
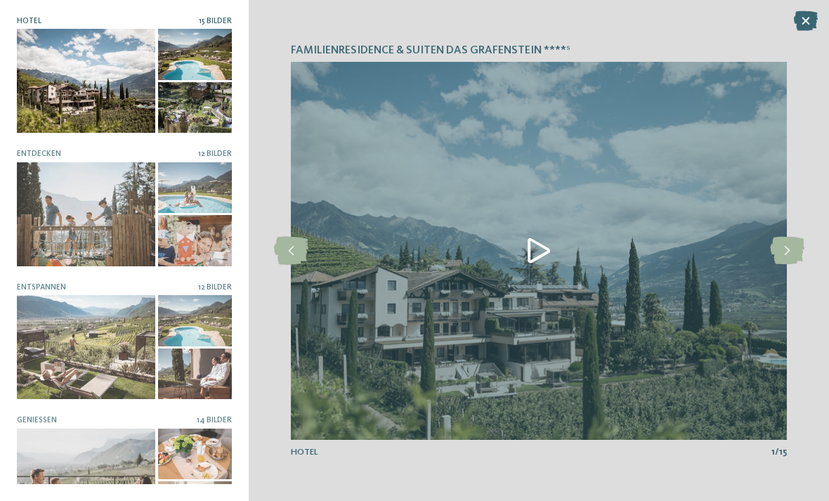
click at [790, 265] on icon at bounding box center [787, 251] width 34 height 28
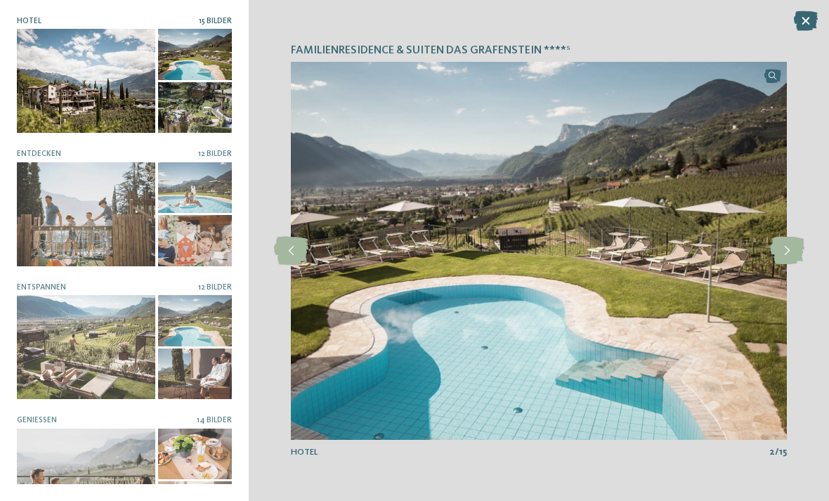
click at [792, 265] on icon at bounding box center [787, 251] width 34 height 28
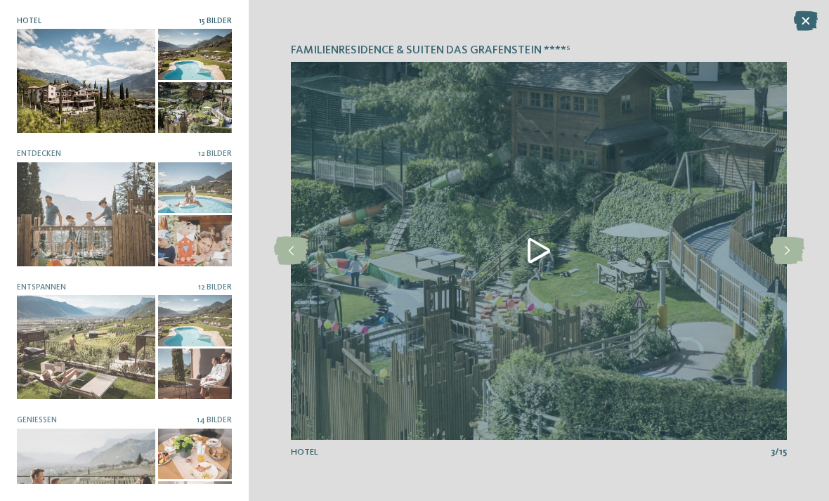
click at [795, 265] on icon at bounding box center [787, 251] width 34 height 28
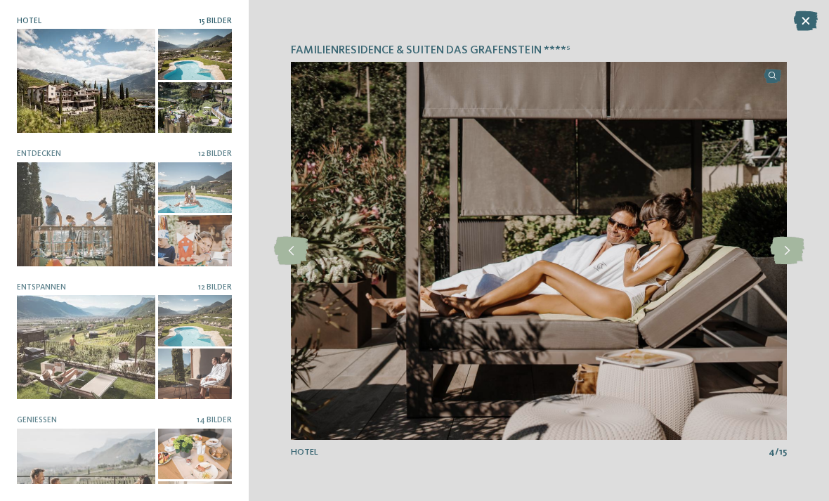
click at [284, 265] on icon at bounding box center [291, 251] width 34 height 28
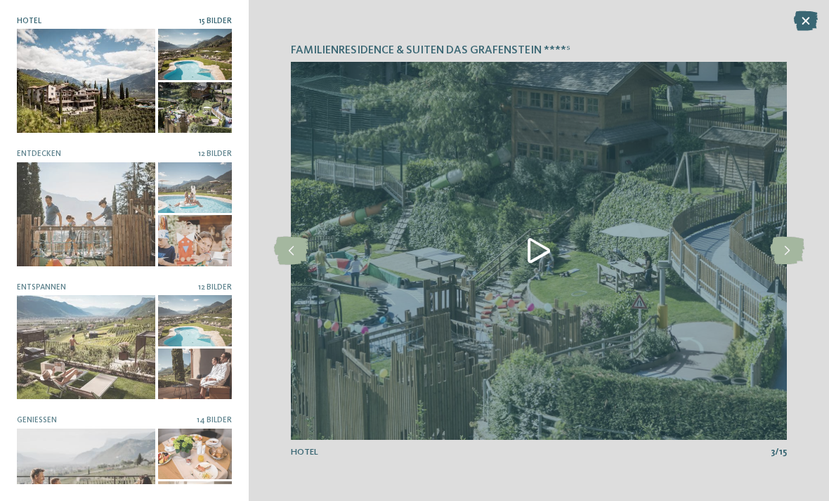
click at [539, 282] on img at bounding box center [539, 251] width 496 height 378
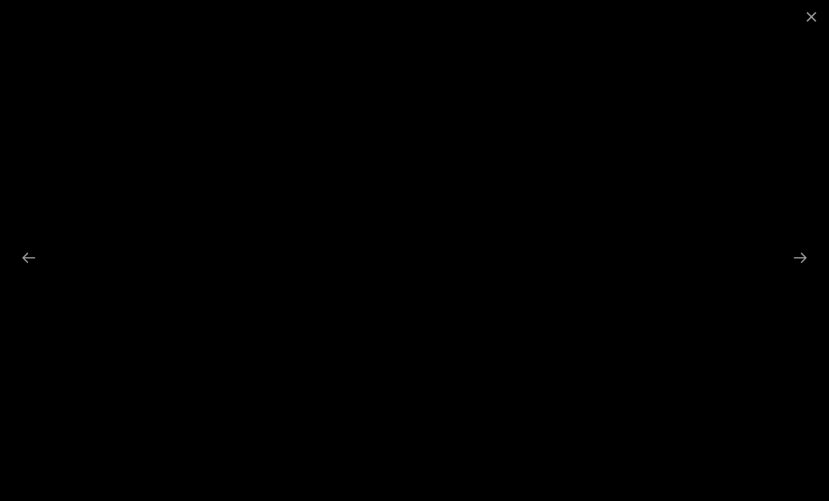
click at [820, 13] on span at bounding box center [811, 16] width 35 height 33
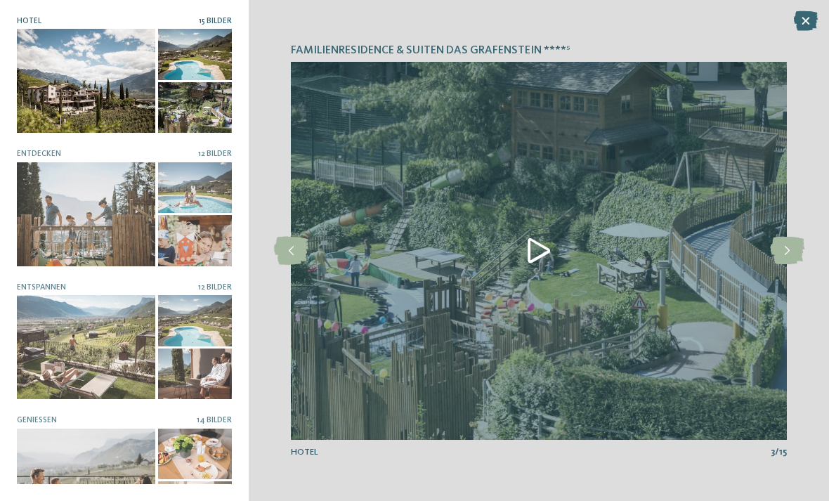
click at [800, 22] on icon at bounding box center [806, 21] width 24 height 20
